Goal: Task Accomplishment & Management: Use online tool/utility

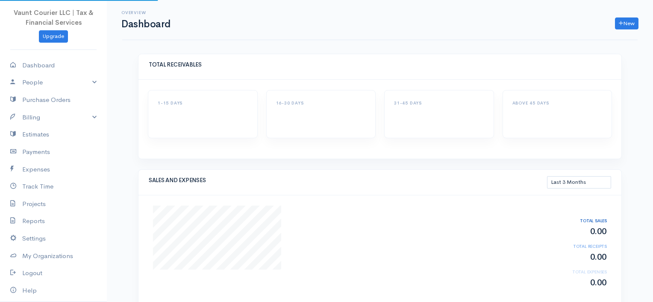
select select "90"
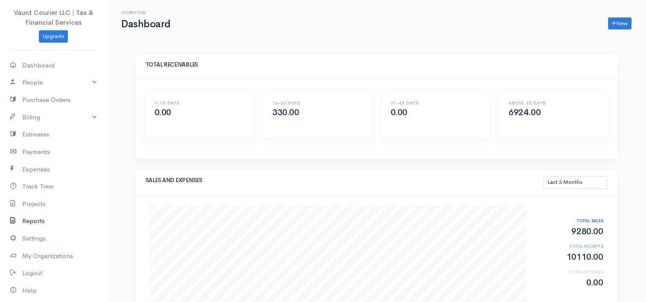
click at [44, 223] on link "Reports" at bounding box center [53, 222] width 107 height 18
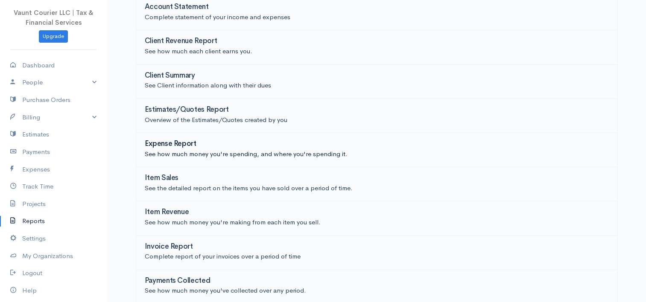
scroll to position [128, 0]
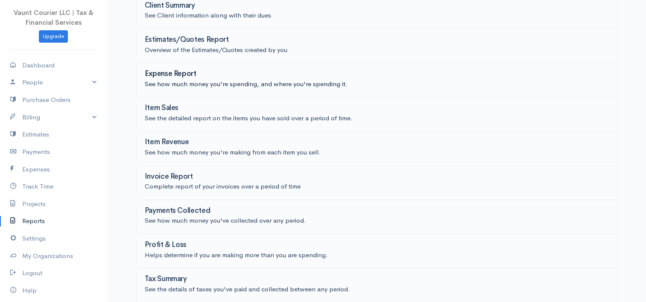
click at [183, 79] on p "See how much money you're spending, and where you're spending it." at bounding box center [377, 84] width 464 height 10
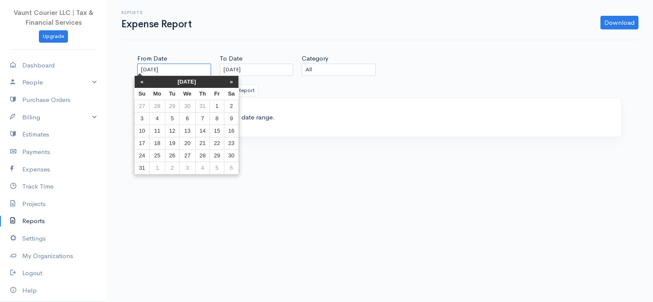
click at [187, 72] on input "[DATE]" at bounding box center [174, 70] width 74 height 12
click at [139, 83] on th "«" at bounding box center [142, 82] width 15 height 12
click at [145, 81] on th "«" at bounding box center [145, 82] width 15 height 12
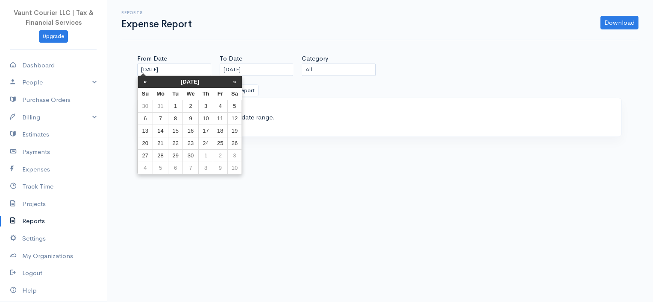
click at [147, 81] on th "«" at bounding box center [145, 82] width 15 height 12
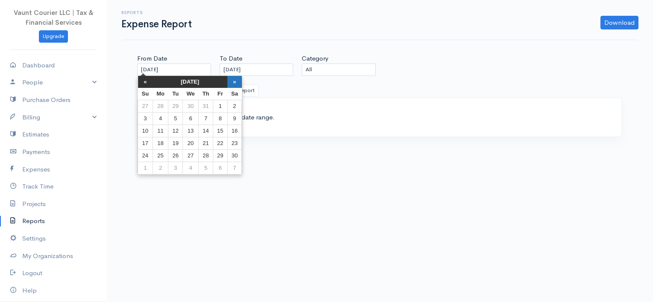
click at [237, 81] on th "»" at bounding box center [234, 82] width 15 height 12
click at [142, 81] on th "«" at bounding box center [145, 82] width 15 height 12
click at [143, 81] on th "«" at bounding box center [145, 82] width 15 height 12
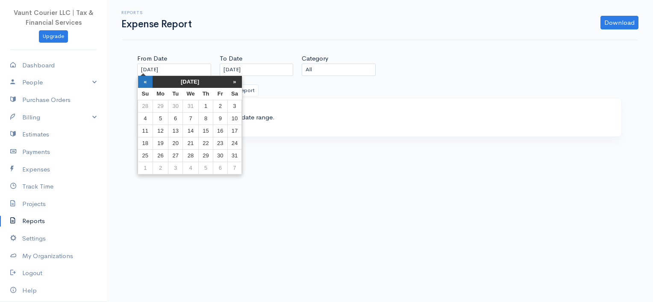
click at [144, 81] on th "«" at bounding box center [145, 82] width 15 height 12
click at [144, 82] on th "«" at bounding box center [145, 82] width 15 height 12
click at [145, 82] on th "«" at bounding box center [145, 82] width 15 height 12
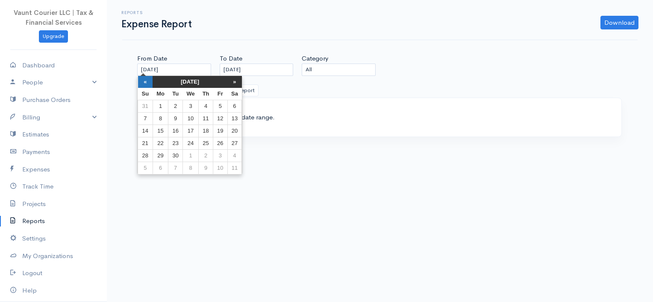
click at [145, 82] on th "«" at bounding box center [145, 82] width 15 height 12
click at [147, 84] on th "«" at bounding box center [145, 82] width 15 height 12
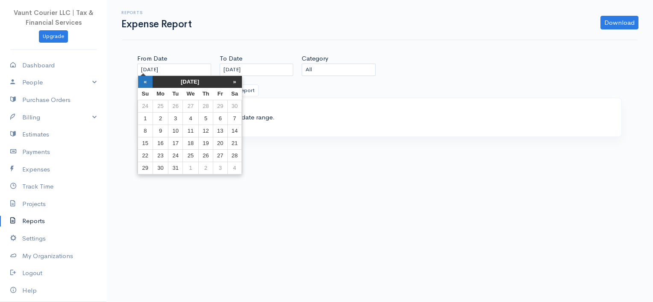
click at [147, 84] on th "«" at bounding box center [145, 82] width 15 height 12
click at [147, 83] on th "«" at bounding box center [145, 82] width 15 height 12
click at [231, 82] on th "»" at bounding box center [234, 82] width 15 height 12
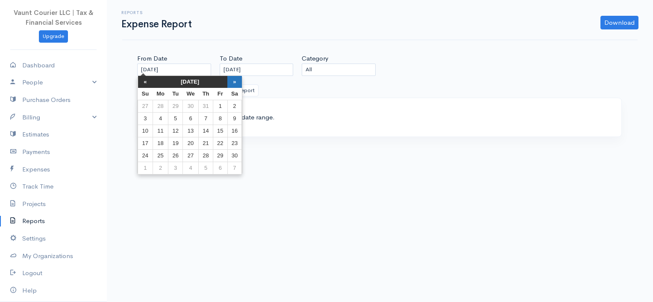
click at [230, 82] on th "»" at bounding box center [234, 82] width 15 height 12
click at [229, 82] on th "»" at bounding box center [234, 82] width 15 height 12
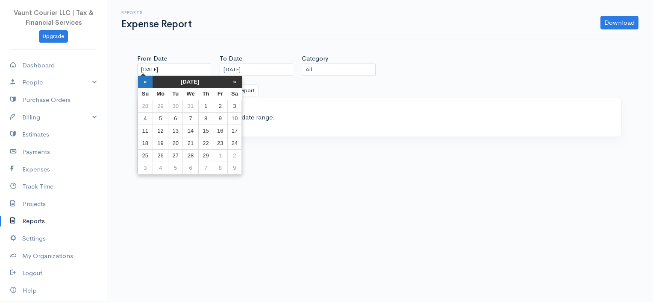
click at [147, 81] on th "«" at bounding box center [145, 82] width 15 height 12
click at [253, 70] on input "[DATE]" at bounding box center [257, 70] width 74 height 12
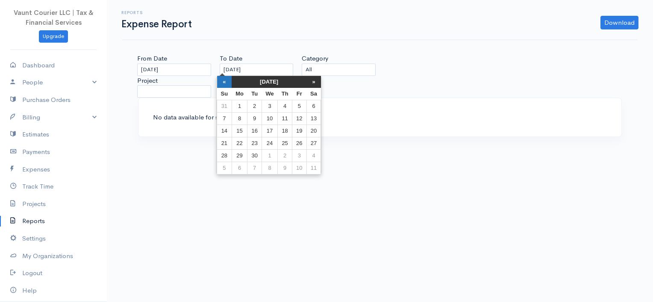
click at [222, 83] on th "«" at bounding box center [224, 82] width 15 height 12
click at [222, 83] on th "«" at bounding box center [227, 82] width 15 height 12
click at [223, 82] on th "«" at bounding box center [227, 82] width 15 height 12
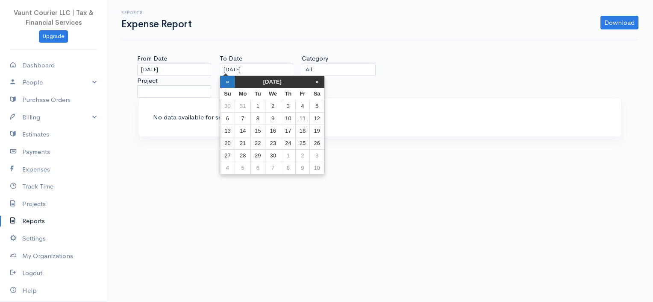
click at [224, 82] on th "«" at bounding box center [227, 82] width 15 height 12
click at [229, 118] on td "1" at bounding box center [227, 118] width 15 height 12
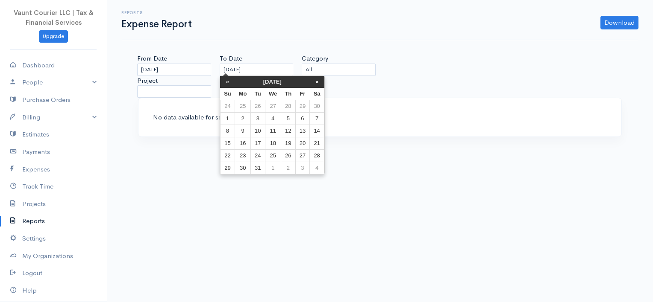
type input "[DATE]"
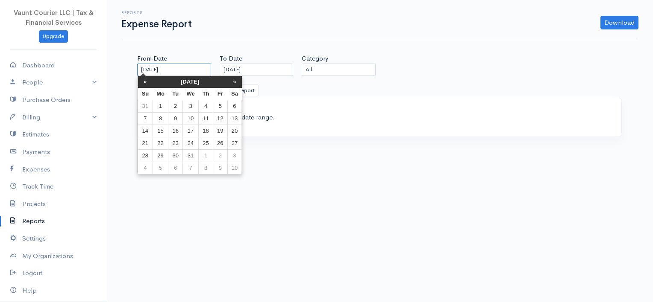
drag, startPoint x: 185, startPoint y: 70, endPoint x: 131, endPoint y: 74, distance: 54.8
click at [131, 74] on div "From Date [DATE] To Date [DATE] Category All Rent or Lease Travel Advertising S…" at bounding box center [379, 101] width 513 height 94
click at [159, 105] on td "1" at bounding box center [161, 106] width 16 height 12
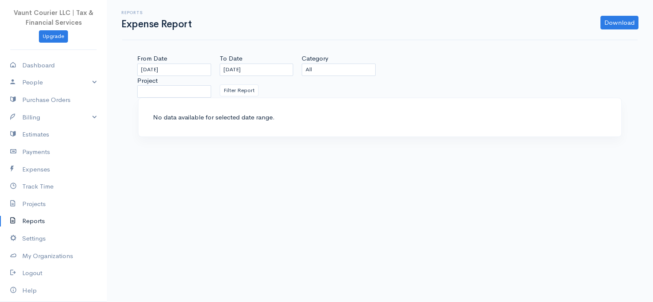
type input "[DATE]"
click at [246, 87] on button "Filter Report" at bounding box center [239, 91] width 39 height 12
click at [90, 117] on link "Billing" at bounding box center [53, 118] width 107 height 18
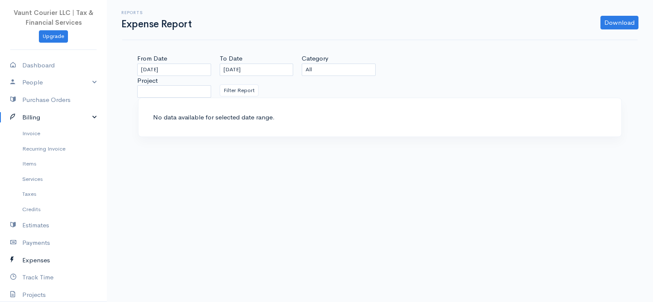
click at [35, 263] on link "Expenses" at bounding box center [53, 261] width 107 height 18
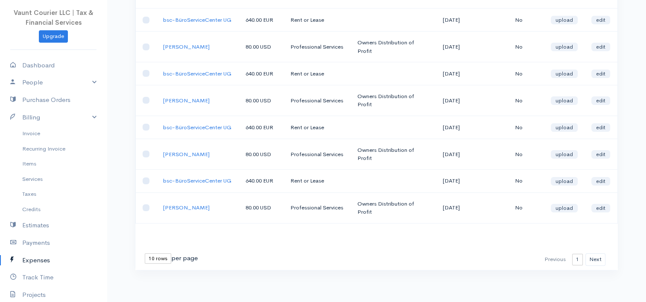
scroll to position [185, 0]
click at [597, 257] on button "Next" at bounding box center [596, 260] width 20 height 12
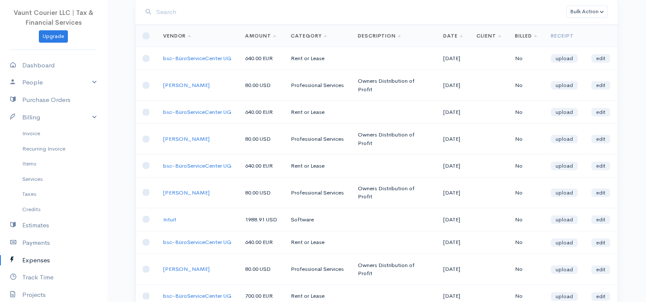
scroll to position [0, 0]
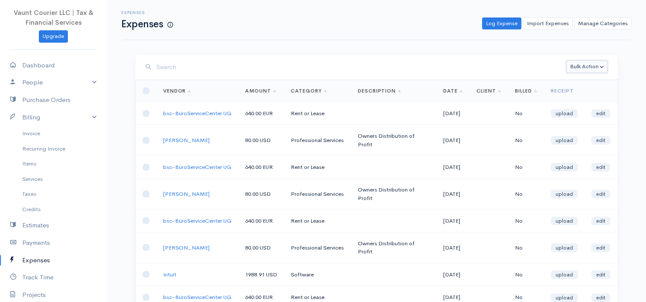
click at [602, 65] on button "Bulk Action" at bounding box center [586, 67] width 41 height 12
click at [601, 65] on button "Bulk Action" at bounding box center [586, 67] width 41 height 12
click at [89, 81] on link "People" at bounding box center [53, 83] width 107 height 18
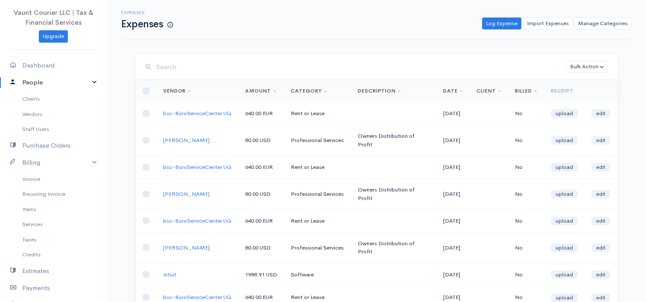
click at [89, 82] on link "People" at bounding box center [53, 83] width 107 height 18
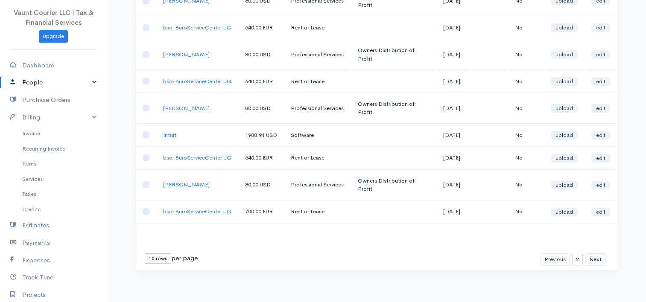
scroll to position [185, 0]
